Goal: Transaction & Acquisition: Purchase product/service

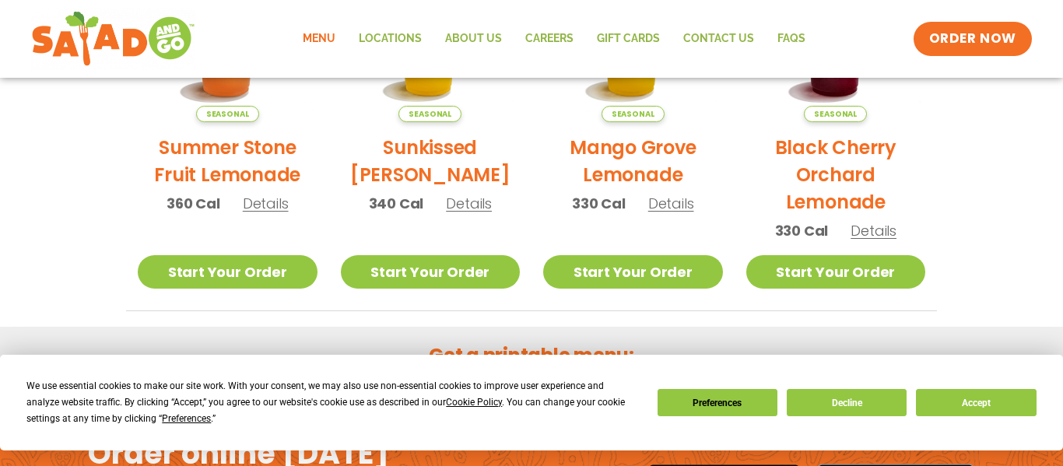
scroll to position [1075, 0]
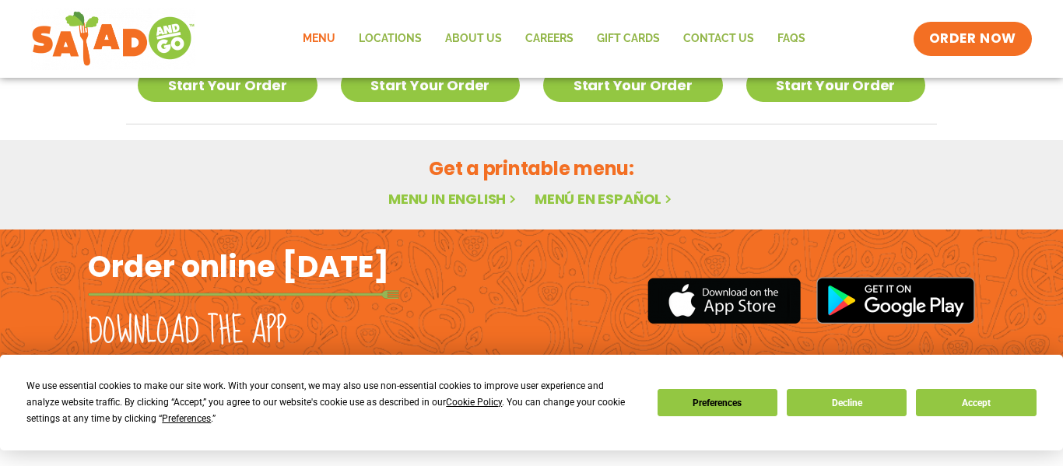
click at [497, 195] on link "Menu in English" at bounding box center [453, 198] width 131 height 19
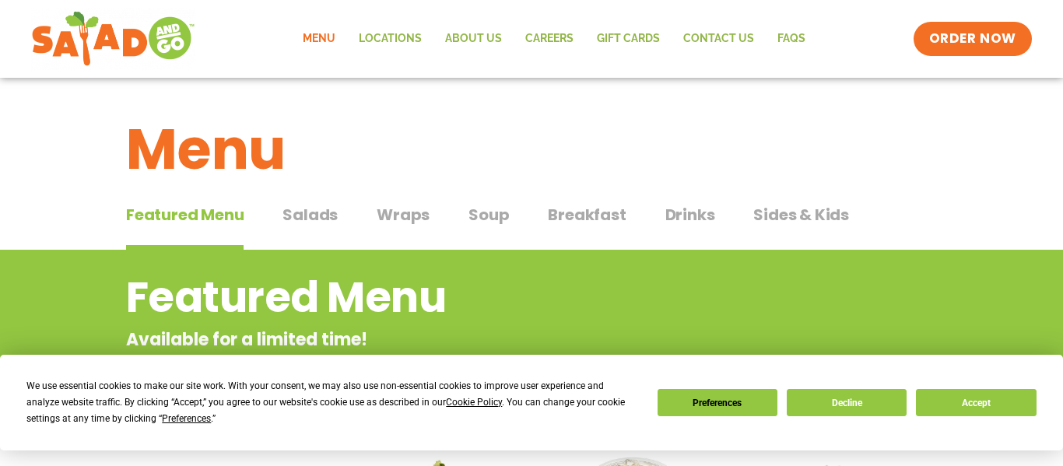
click at [324, 213] on span "Salads" at bounding box center [309, 214] width 55 height 23
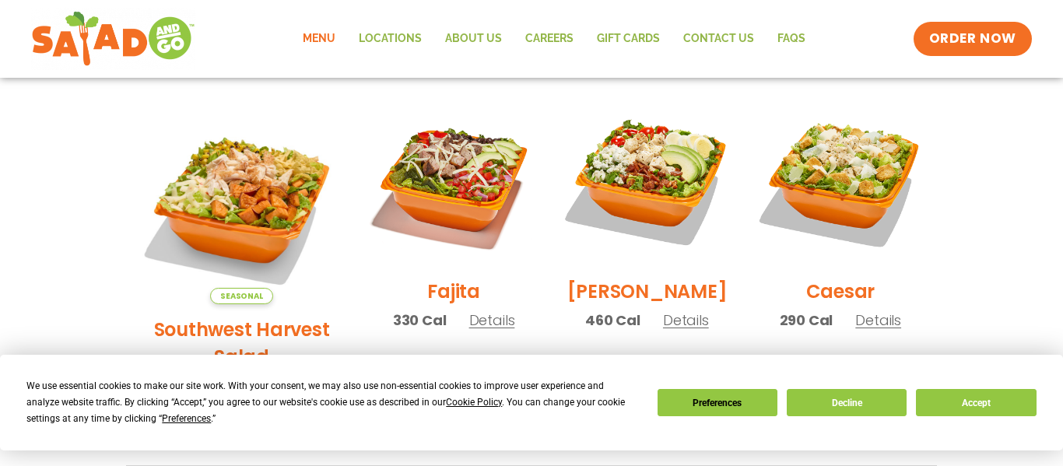
scroll to position [425, 0]
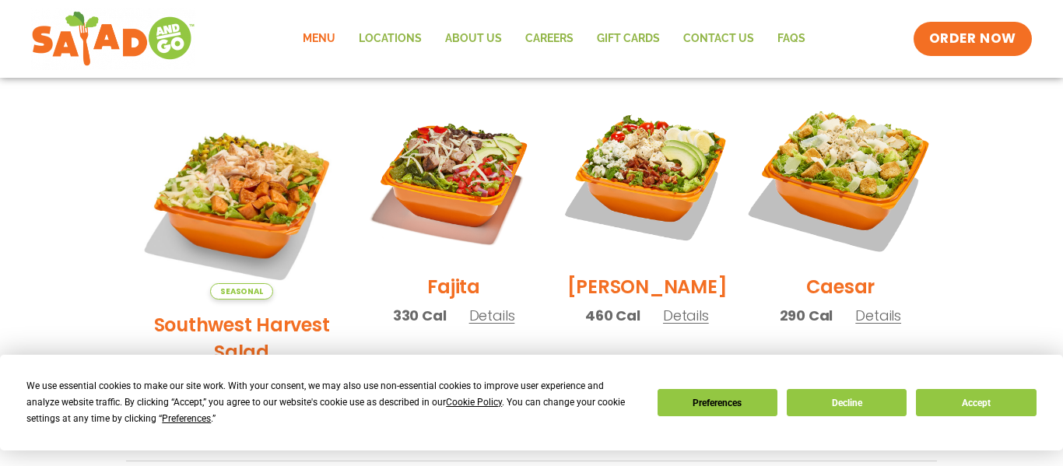
click at [840, 269] on img at bounding box center [840, 176] width 199 height 199
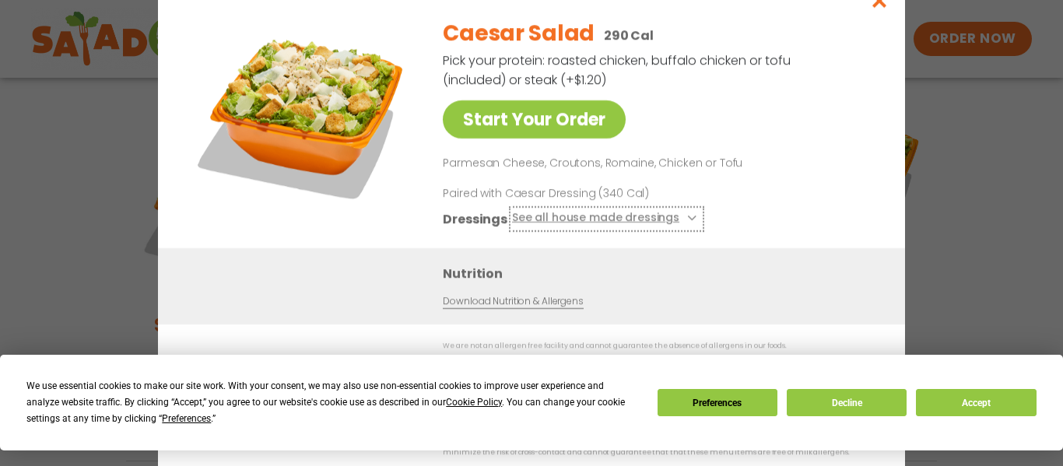
click at [629, 223] on button "See all house made dressings" at bounding box center [606, 218] width 189 height 19
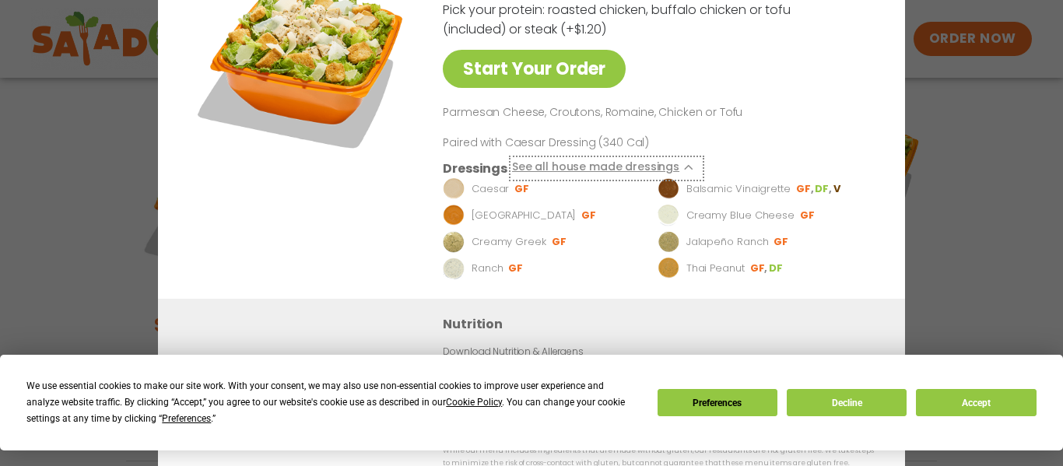
click at [580, 170] on button "See all house made dressings" at bounding box center [606, 167] width 189 height 19
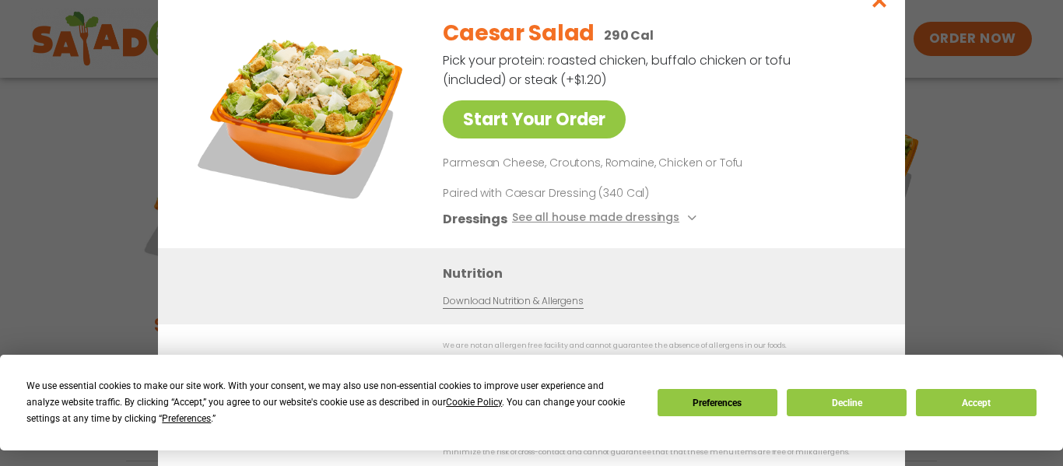
click at [996, 160] on div "Start Your Order Caesar Salad 290 Cal Pick your protein: roasted chicken, buffa…" at bounding box center [531, 233] width 1063 height 466
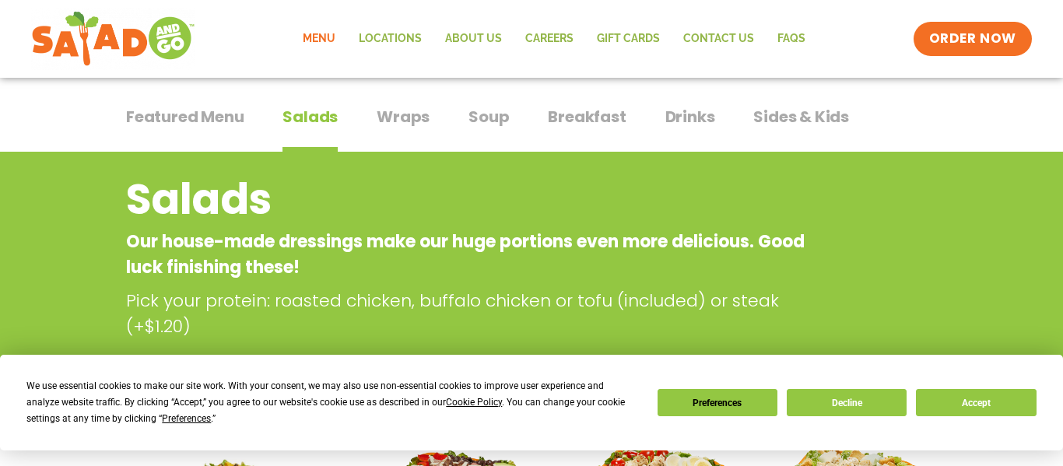
scroll to position [0, 0]
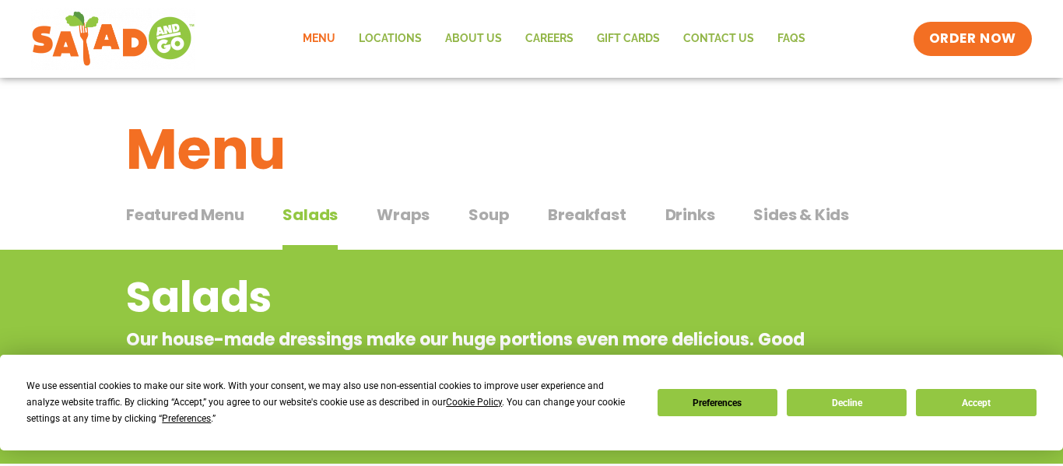
click at [412, 226] on span "Wraps" at bounding box center [403, 214] width 53 height 23
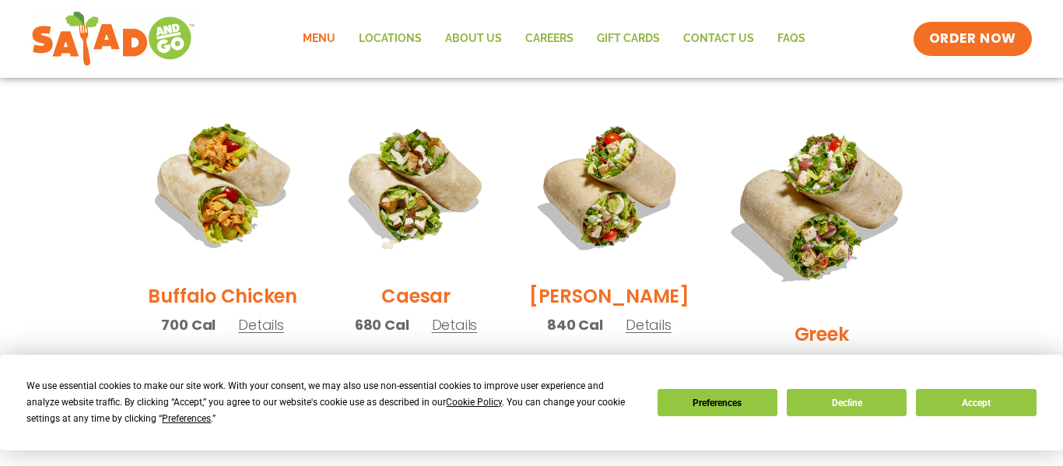
scroll to position [766, 0]
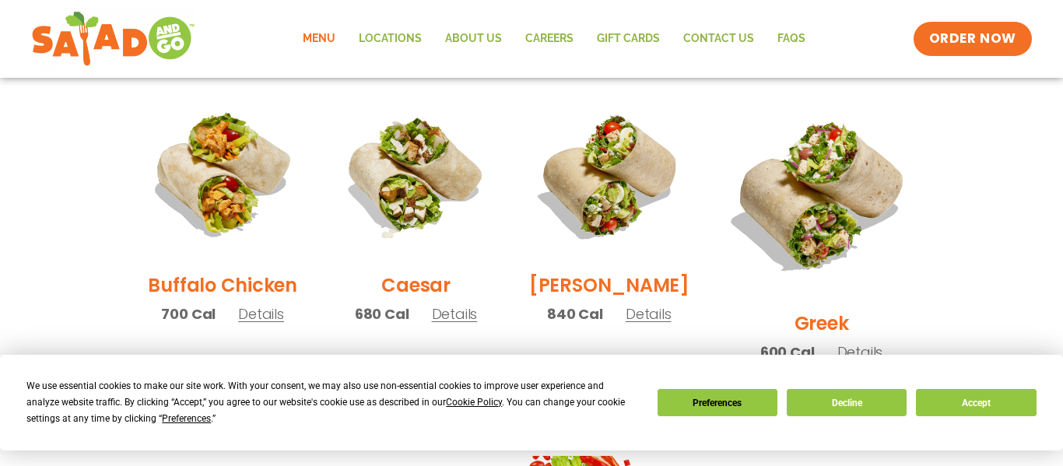
click at [412, 226] on img at bounding box center [416, 175] width 170 height 170
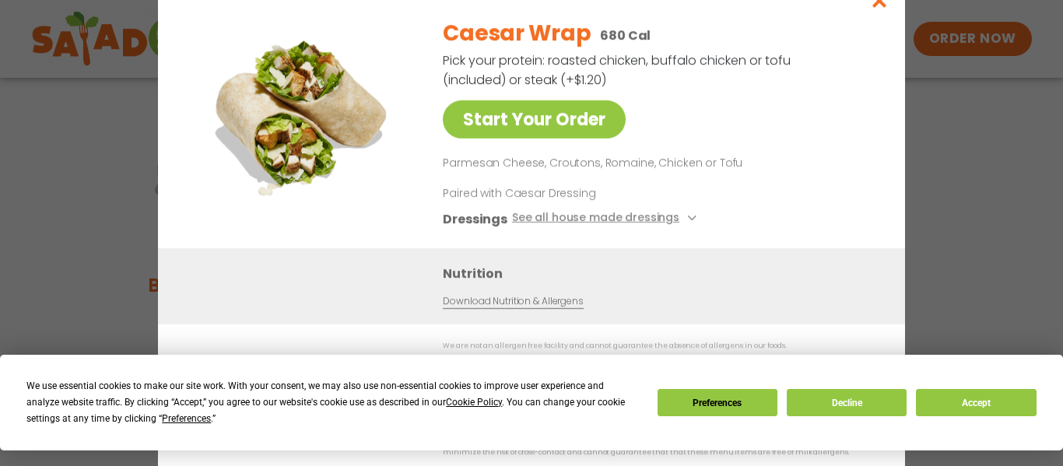
click at [1062, 341] on div "Start Your Order Caesar Wrap 680 Cal Pick your protein: roasted chicken, buffal…" at bounding box center [531, 233] width 1063 height 466
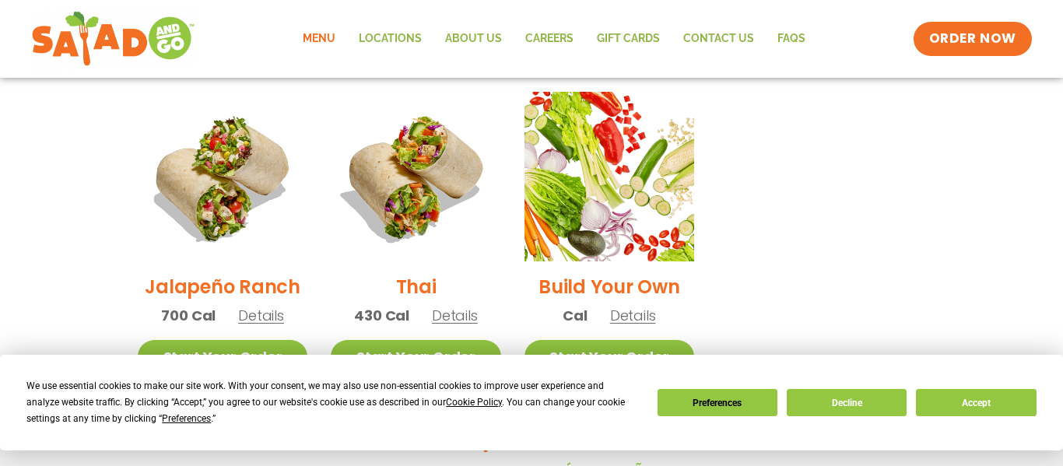
scroll to position [0, 0]
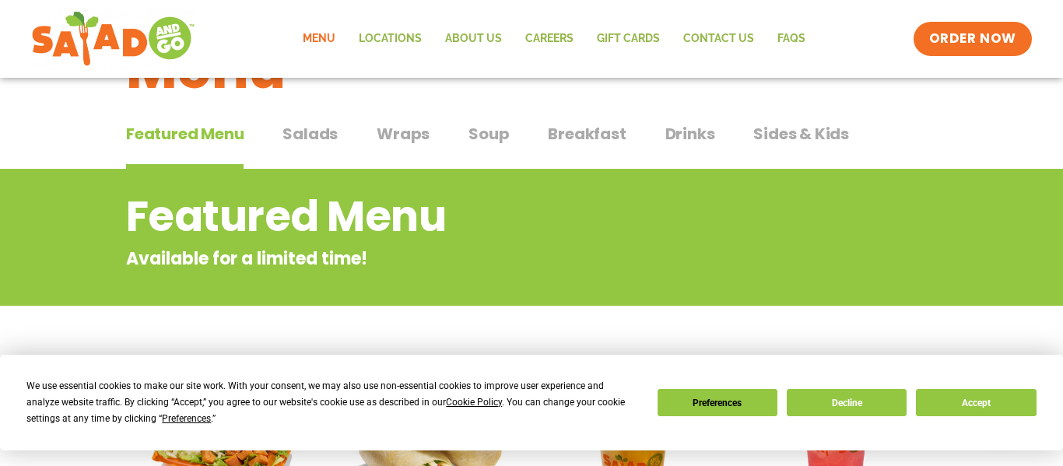
scroll to position [75, 0]
